Goal: Find specific fact: Find specific fact

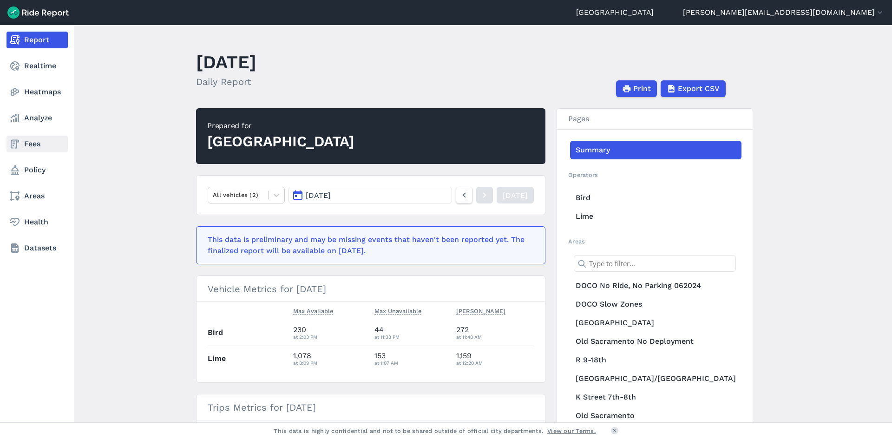
click at [25, 145] on link "Fees" at bounding box center [37, 144] width 61 height 17
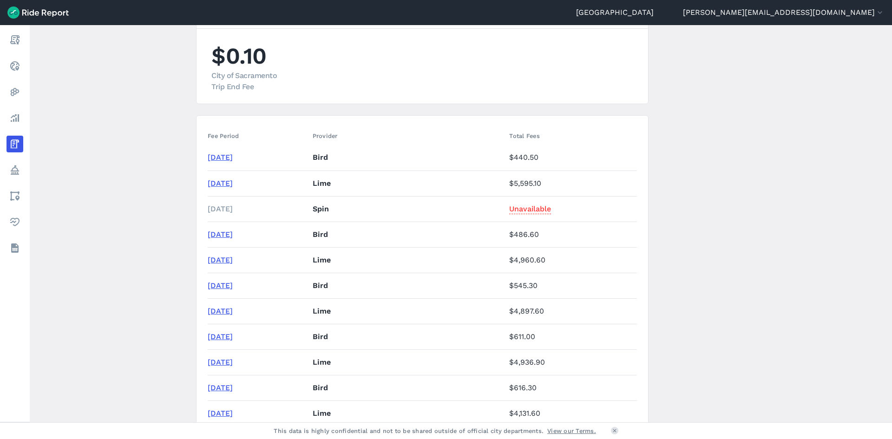
scroll to position [93, 0]
click at [227, 158] on link "[DATE]" at bounding box center [220, 156] width 25 height 9
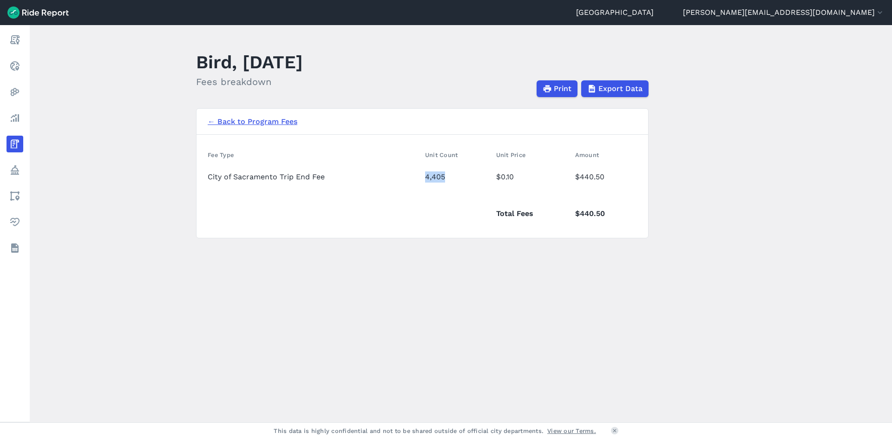
drag, startPoint x: 425, startPoint y: 175, endPoint x: 459, endPoint y: 175, distance: 34.8
click at [459, 175] on td "4,405" at bounding box center [456, 177] width 71 height 26
copy td "4,405"
click at [229, 117] on link "← Back to Program Fees" at bounding box center [253, 121] width 90 height 11
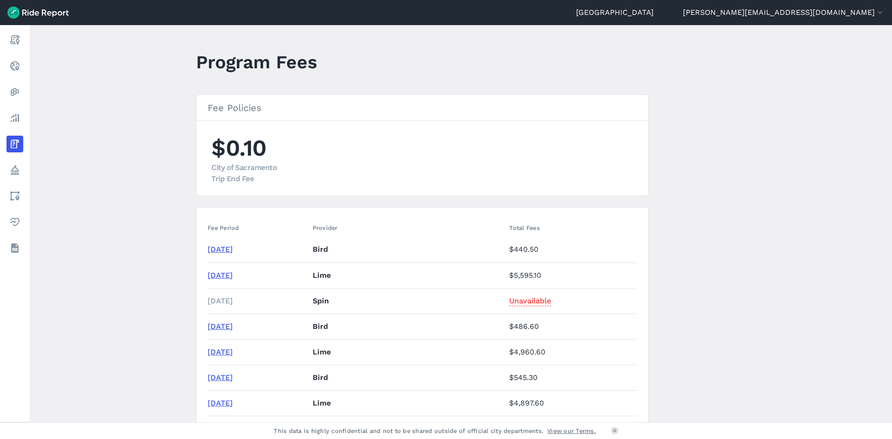
click at [233, 275] on link "[DATE]" at bounding box center [220, 275] width 25 height 9
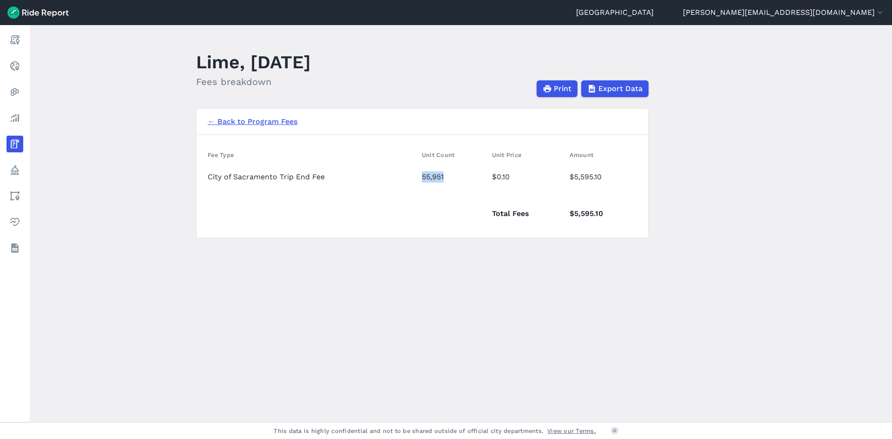
drag, startPoint x: 436, startPoint y: 177, endPoint x: 446, endPoint y: 177, distance: 10.2
click at [446, 177] on td "55,951" at bounding box center [453, 177] width 70 height 26
copy td "55,951"
